Goal: Transaction & Acquisition: Book appointment/travel/reservation

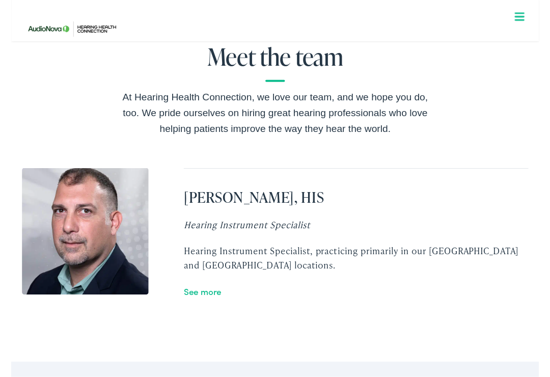
scroll to position [1756, 0]
click at [208, 296] on link "See more" at bounding box center [199, 302] width 39 height 13
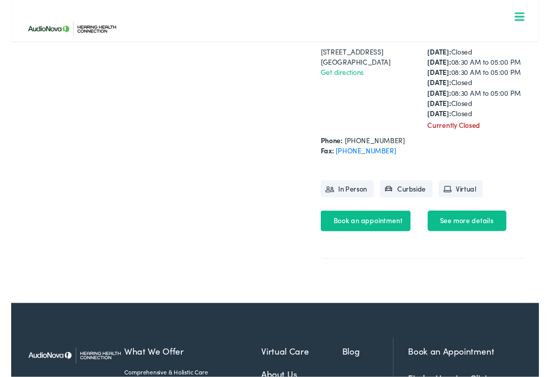
scroll to position [296, 0]
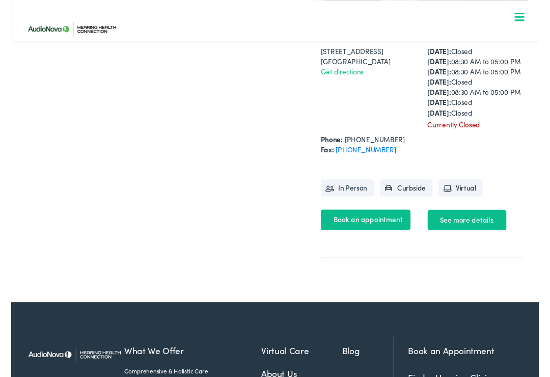
click at [376, 240] on link "Book an appointment" at bounding box center [369, 228] width 94 height 21
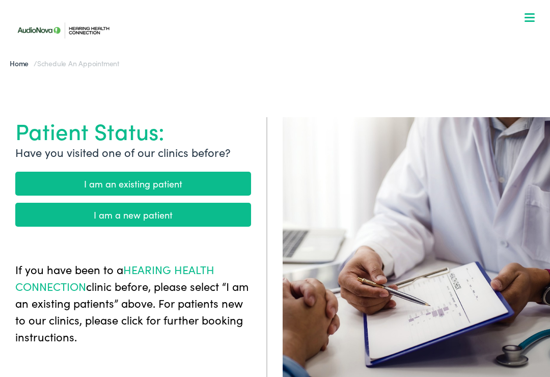
click at [176, 217] on link "I am a new patient" at bounding box center [133, 215] width 236 height 24
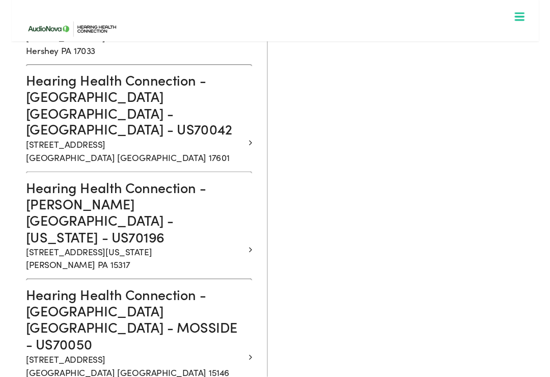
scroll to position [463, 0]
click at [130, 297] on h3 "Hearing Health Connection - MONROEVILLE PA - MOSSIDE - US70050" at bounding box center [129, 331] width 228 height 68
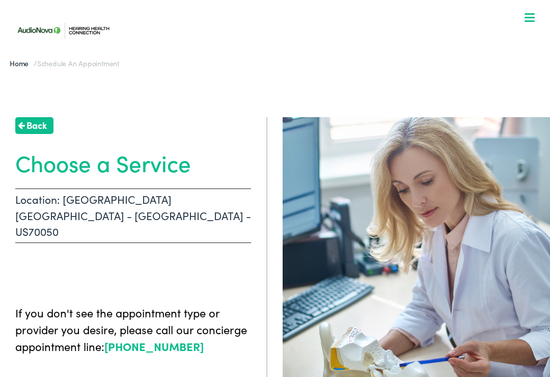
click at [143, 157] on h1 "Choose a Service" at bounding box center [133, 162] width 236 height 27
click at [42, 123] on span "Back" at bounding box center [36, 125] width 20 height 14
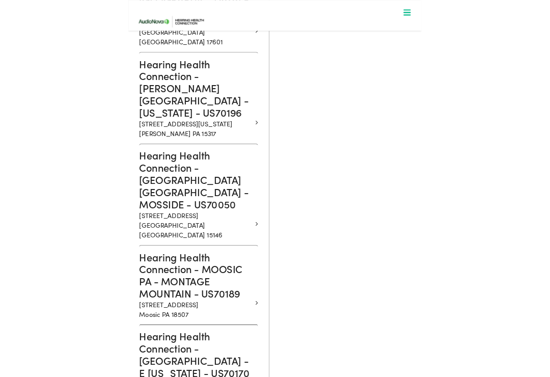
scroll to position [597, 0]
